Goal: Information Seeking & Learning: Learn about a topic

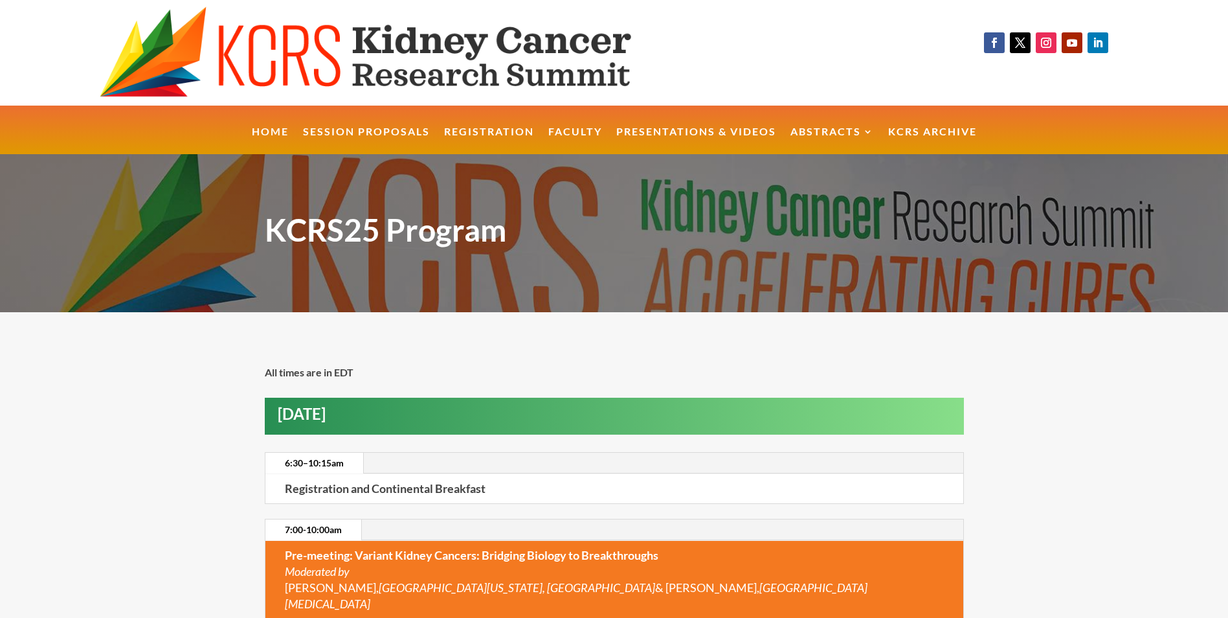
scroll to position [1145, 0]
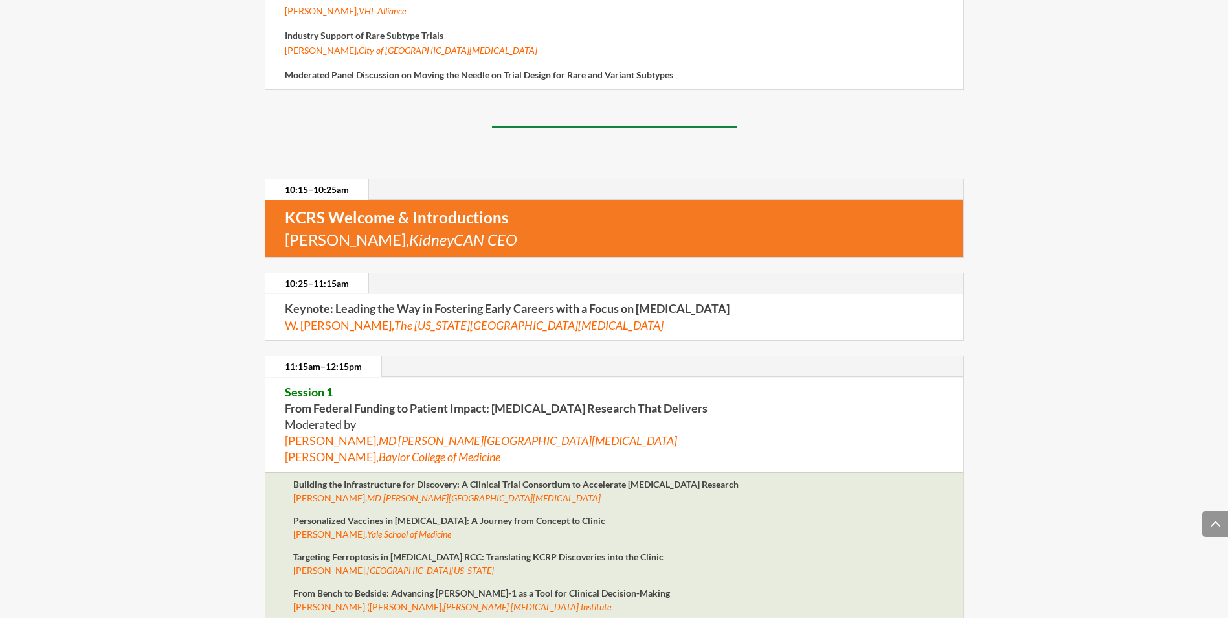
click at [492, 587] on strong "From Bench to Bedside: Advancing [PERSON_NAME]-1 as a Tool for Clinical Decisio…" at bounding box center [481, 592] width 377 height 11
click at [448, 601] on em "[PERSON_NAME] [MEDICAL_DATA] Institute" at bounding box center [528, 606] width 168 height 11
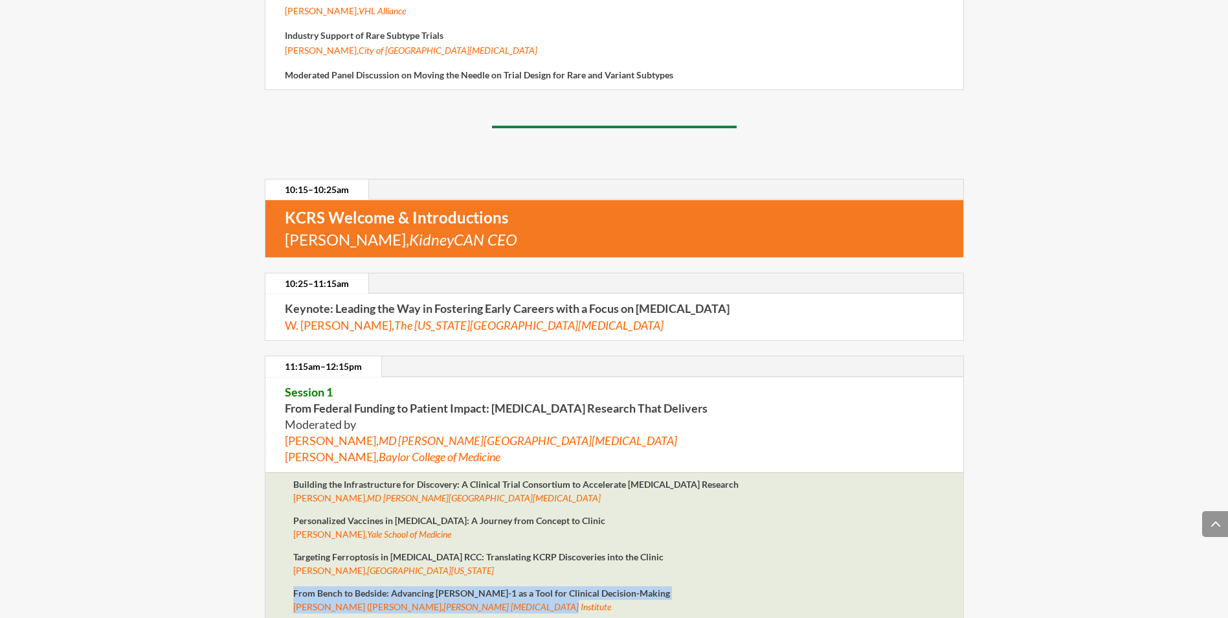
drag, startPoint x: 486, startPoint y: 586, endPoint x: 282, endPoint y: 570, distance: 205.2
click at [282, 570] on div "Building the Infrastructure for Discovery: A Clinical Trial Consortium to Accel…" at bounding box center [614, 590] width 699 height 237
copy p "From Bench to Bedside: Advancing KIM-1 as a Tool for Clinical Decision-Making W…"
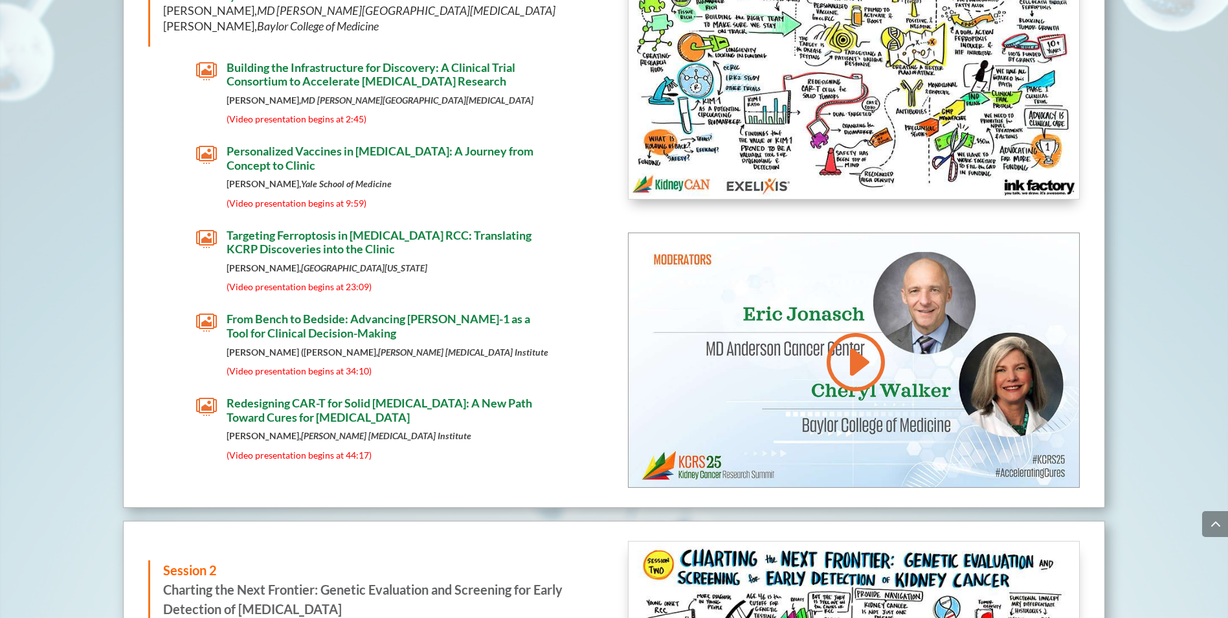
scroll to position [1297, 0]
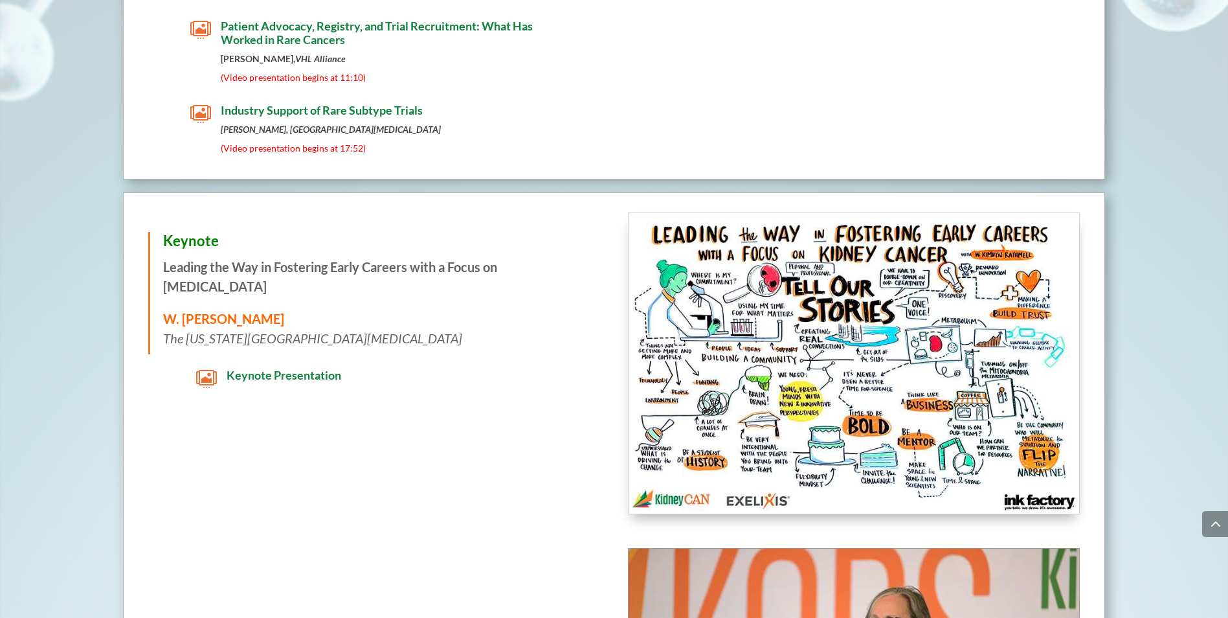
click at [385, 309] on p "W. [PERSON_NAME] The [US_STATE][GEOGRAPHIC_DATA][MEDICAL_DATA]" at bounding box center [375, 328] width 424 height 39
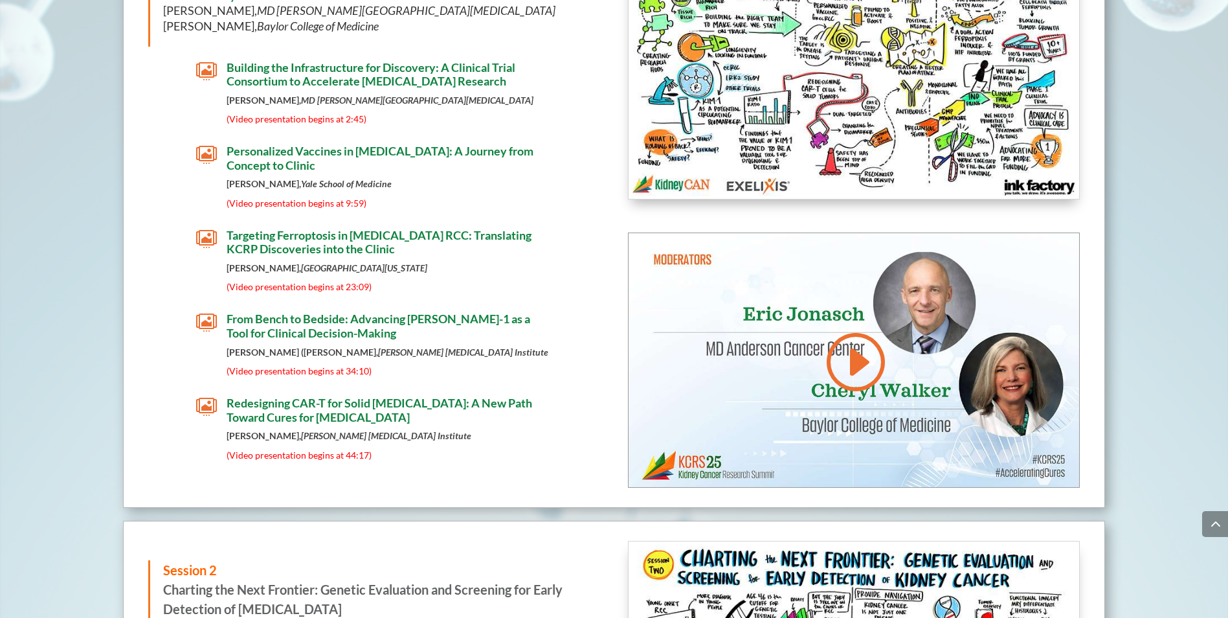
click at [504, 311] on span "From Bench to Bedside: Advancing [PERSON_NAME]-1 as a Tool for Clinical Decisio…" at bounding box center [379, 325] width 304 height 28
